Goal: Transaction & Acquisition: Book appointment/travel/reservation

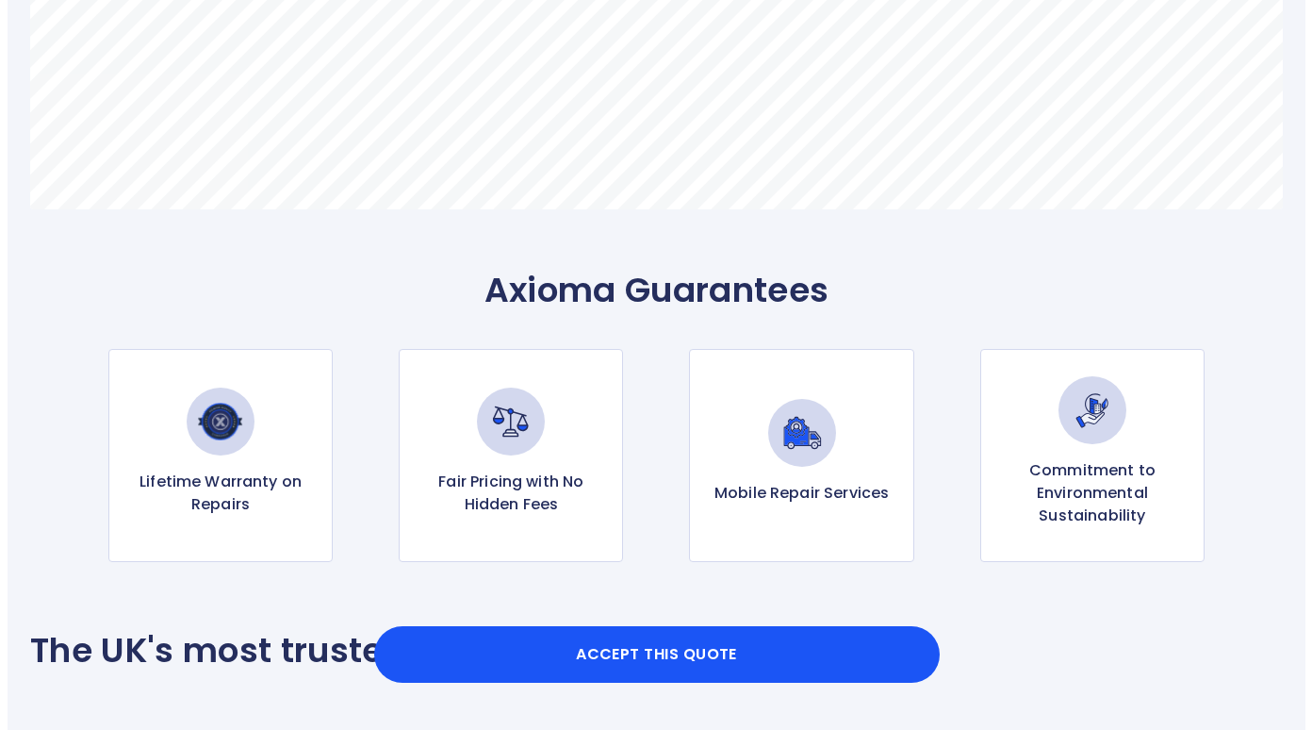
scroll to position [1599, 0]
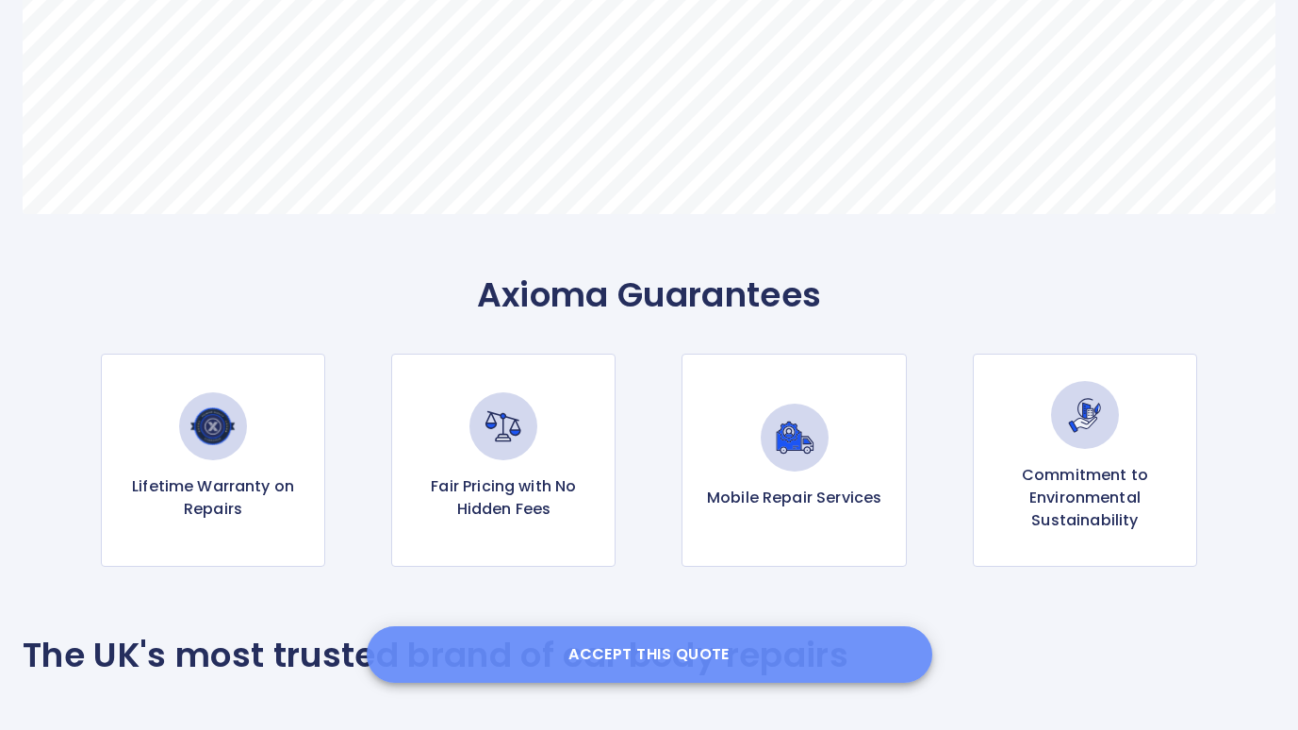
click at [687, 647] on button "Accept this Quote" at bounding box center [650, 654] width 566 height 57
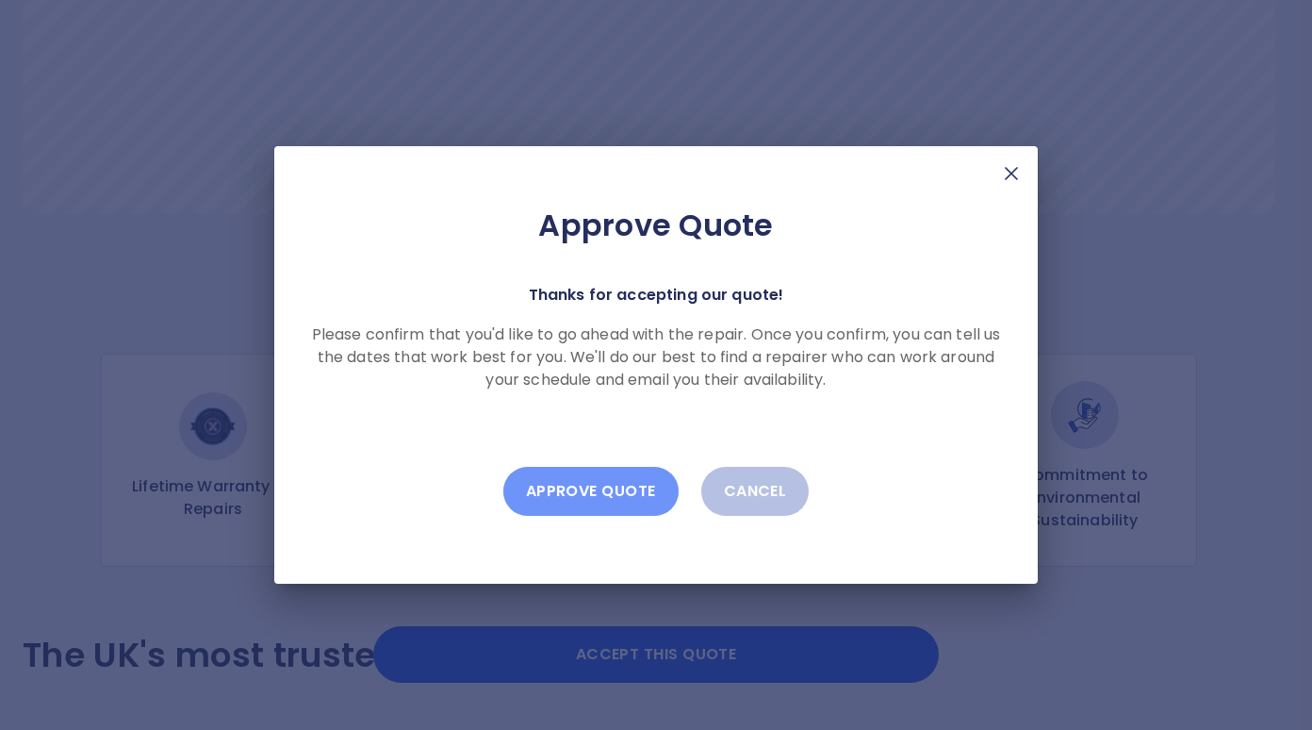
click at [623, 500] on button "Approve Quote" at bounding box center [590, 491] width 175 height 49
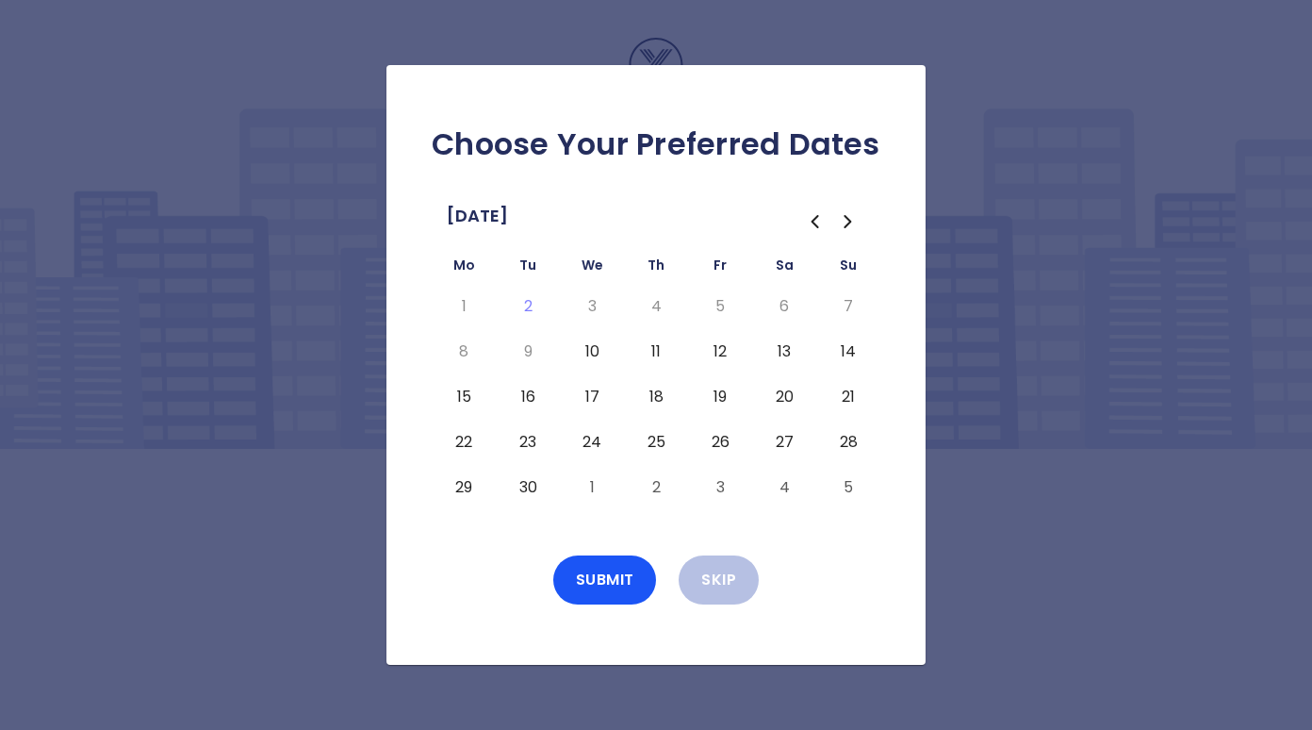
click at [594, 353] on button "10" at bounding box center [592, 351] width 34 height 30
click at [602, 608] on div "Choose Your Preferred Dates [DATE] Mo Tu We Th Fr Sa Su 1 2 3 4 5 6 7 8 9 10 11…" at bounding box center [655, 364] width 539 height 599
click at [603, 582] on button "Submit" at bounding box center [605, 579] width 104 height 49
